Goal: Task Accomplishment & Management: Use online tool/utility

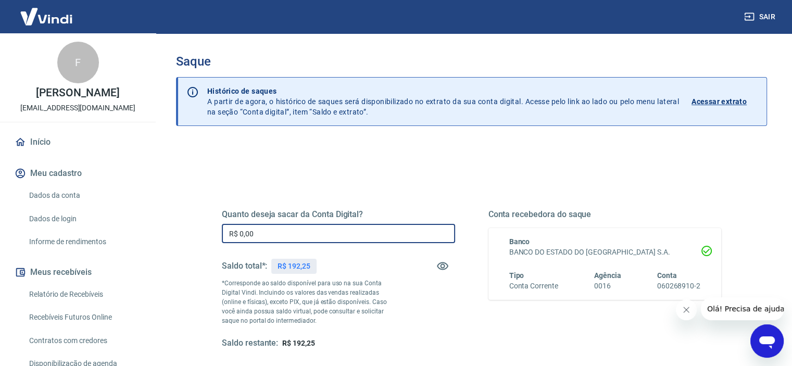
drag, startPoint x: 283, startPoint y: 234, endPoint x: 228, endPoint y: 234, distance: 55.2
click at [228, 234] on input "R$ 0,00" at bounding box center [338, 233] width 233 height 19
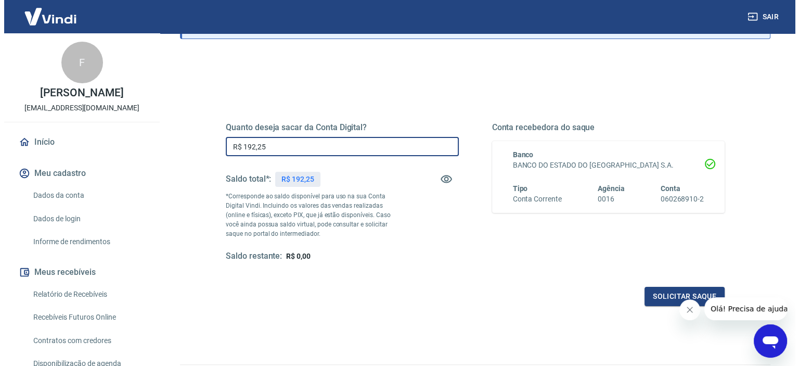
scroll to position [104, 0]
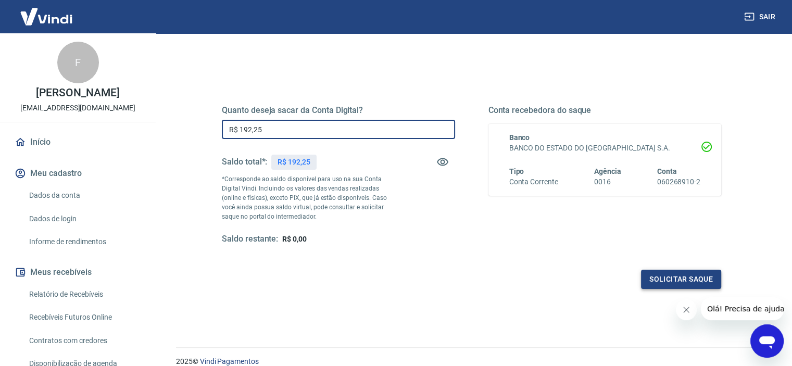
type input "R$ 192,25"
click at [649, 282] on button "Solicitar saque" at bounding box center [681, 279] width 80 height 19
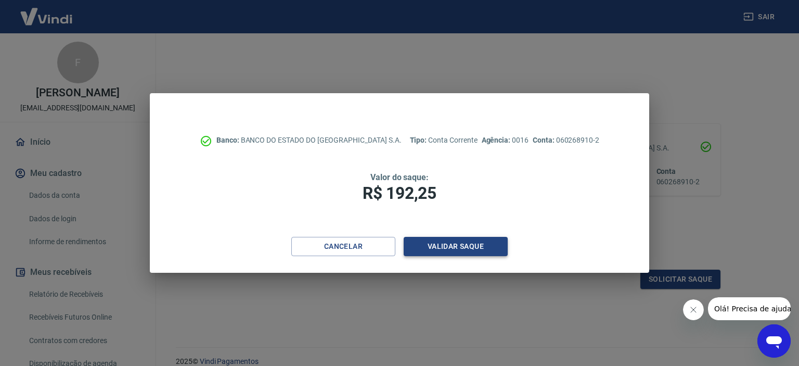
click at [477, 251] on button "Validar saque" at bounding box center [456, 246] width 104 height 19
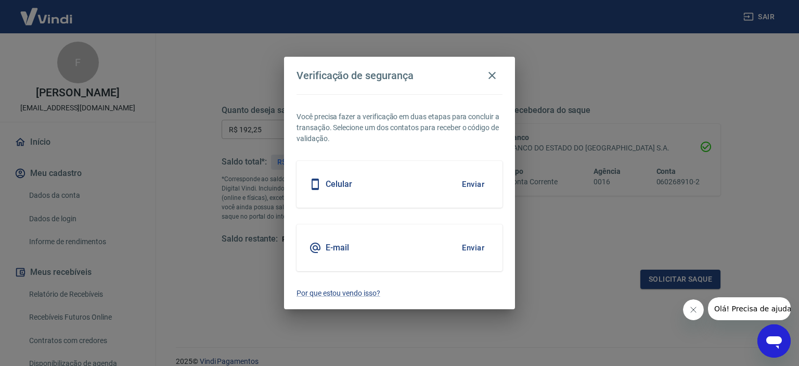
click at [478, 182] on button "Enviar" at bounding box center [473, 184] width 34 height 22
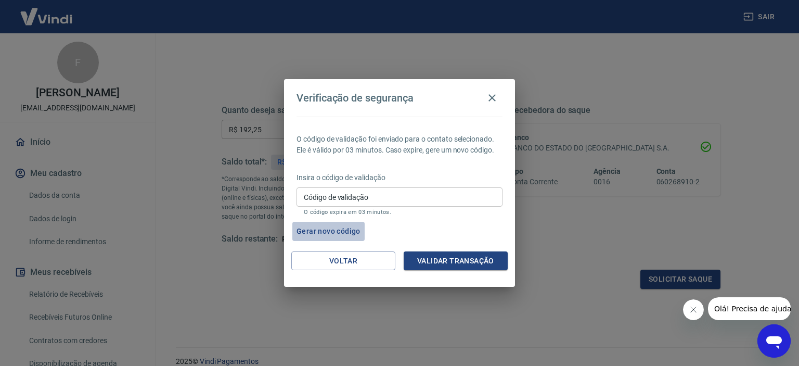
click at [321, 228] on button "Gerar novo código" at bounding box center [328, 231] width 72 height 19
click at [492, 99] on icon "button" at bounding box center [492, 98] width 12 height 12
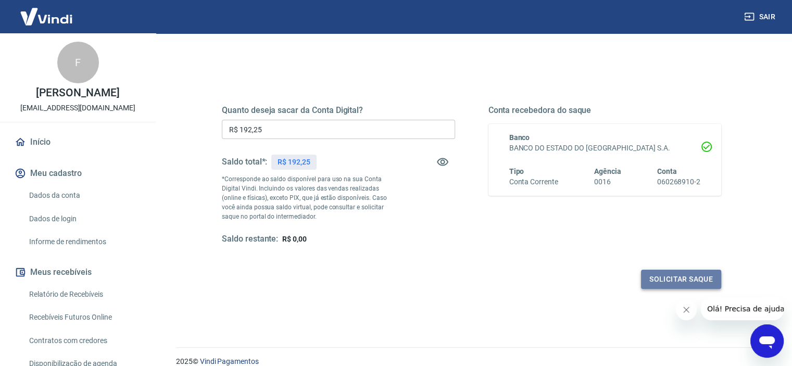
click at [681, 285] on button "Solicitar saque" at bounding box center [681, 279] width 80 height 19
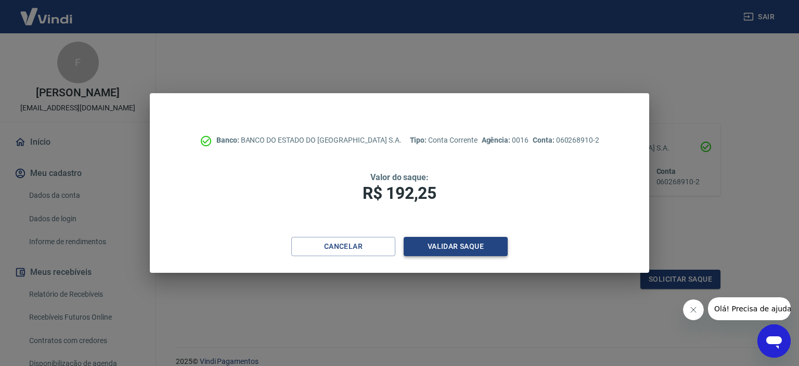
click at [465, 245] on button "Validar saque" at bounding box center [456, 246] width 104 height 19
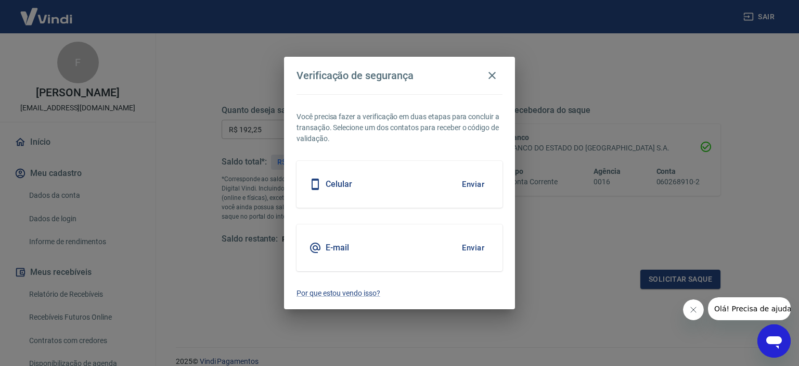
click at [468, 248] on button "Enviar" at bounding box center [473, 248] width 34 height 22
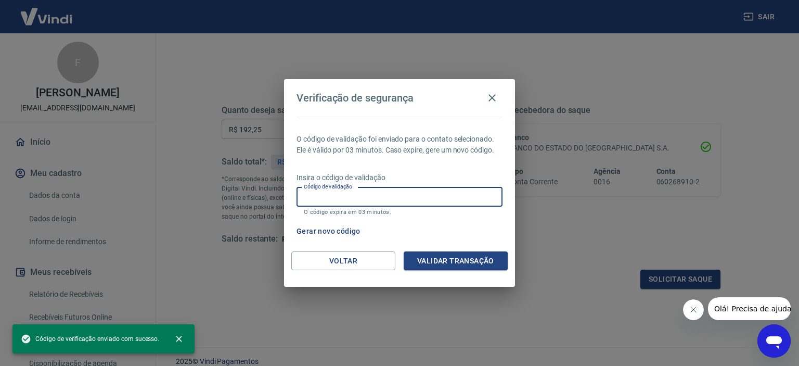
click at [350, 196] on input "Código de validação" at bounding box center [400, 196] width 206 height 19
paste input "114789"
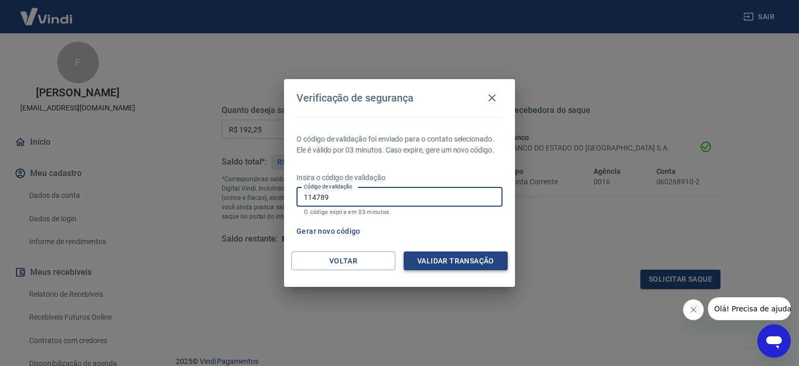
type input "114789"
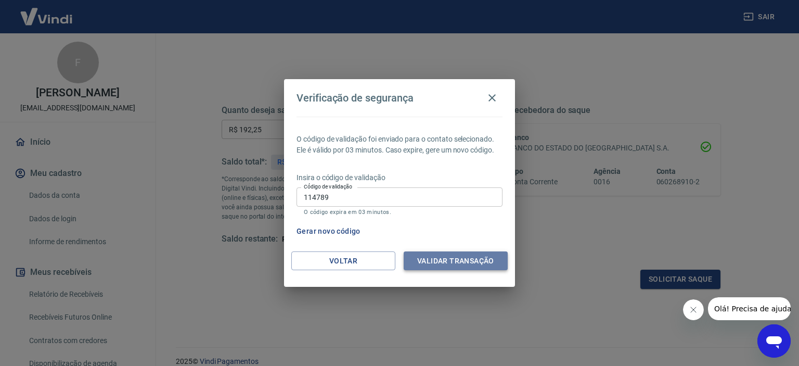
click at [441, 259] on button "Validar transação" at bounding box center [456, 260] width 104 height 19
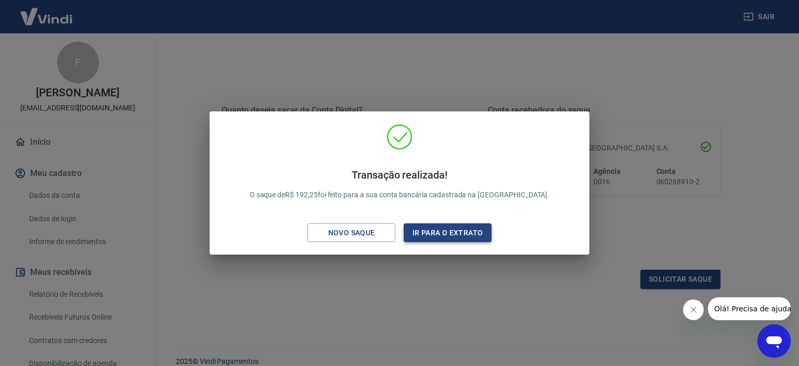
click at [429, 235] on button "Ir para o extrato" at bounding box center [448, 232] width 88 height 19
